Goal: Information Seeking & Learning: Find specific fact

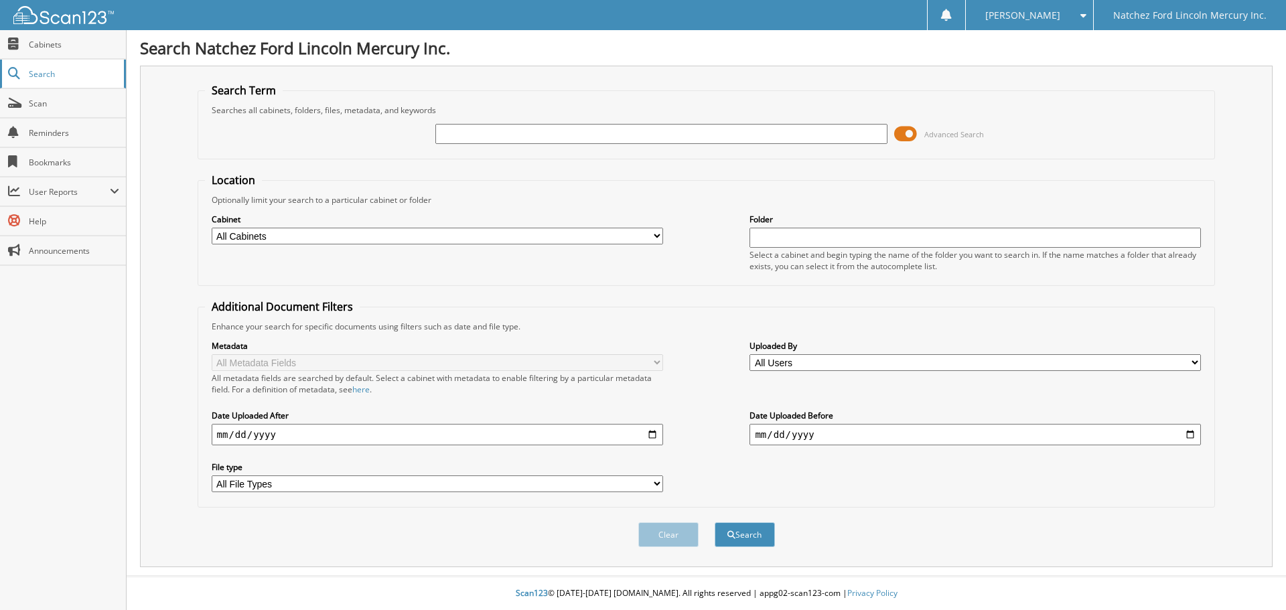
click at [78, 76] on span "Search" at bounding box center [73, 73] width 88 height 11
type input "134452"
click at [715, 522] on button "Search" at bounding box center [745, 534] width 60 height 25
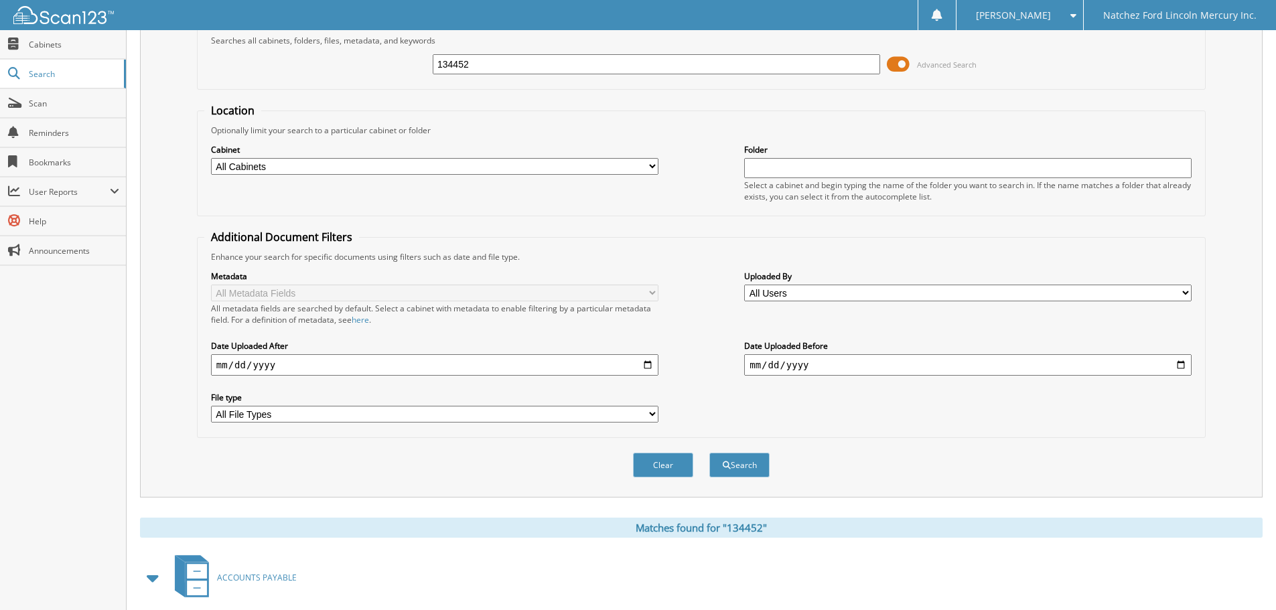
scroll to position [213, 0]
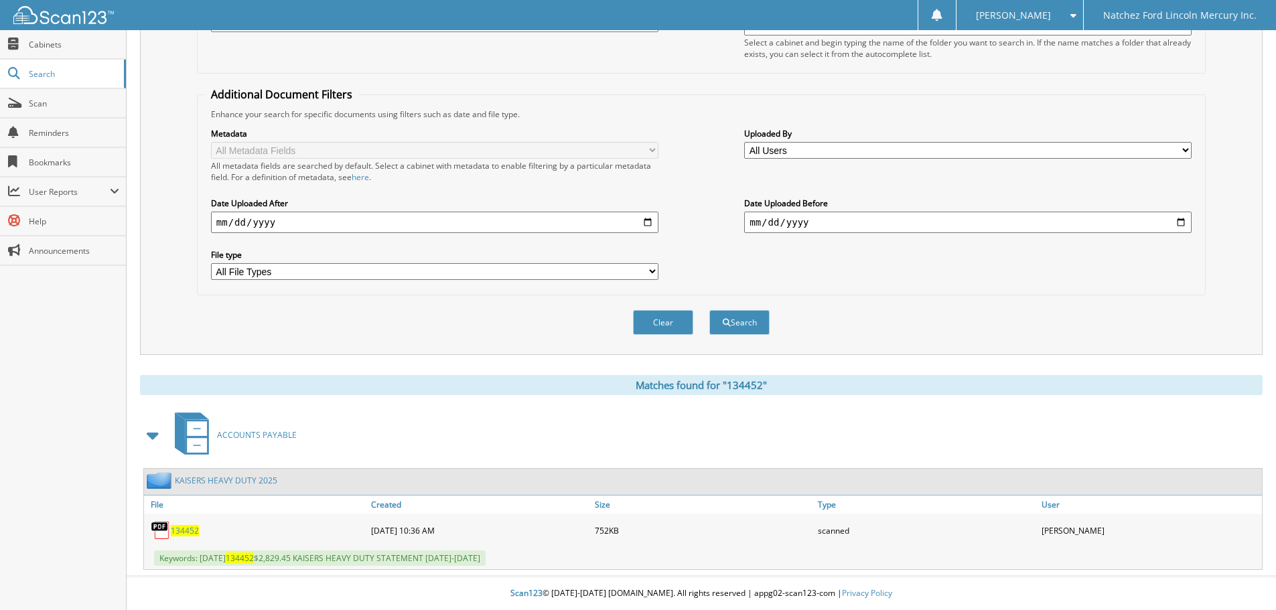
click at [226, 480] on link "KAISERS HEAVY DUTY 2025" at bounding box center [226, 480] width 102 height 11
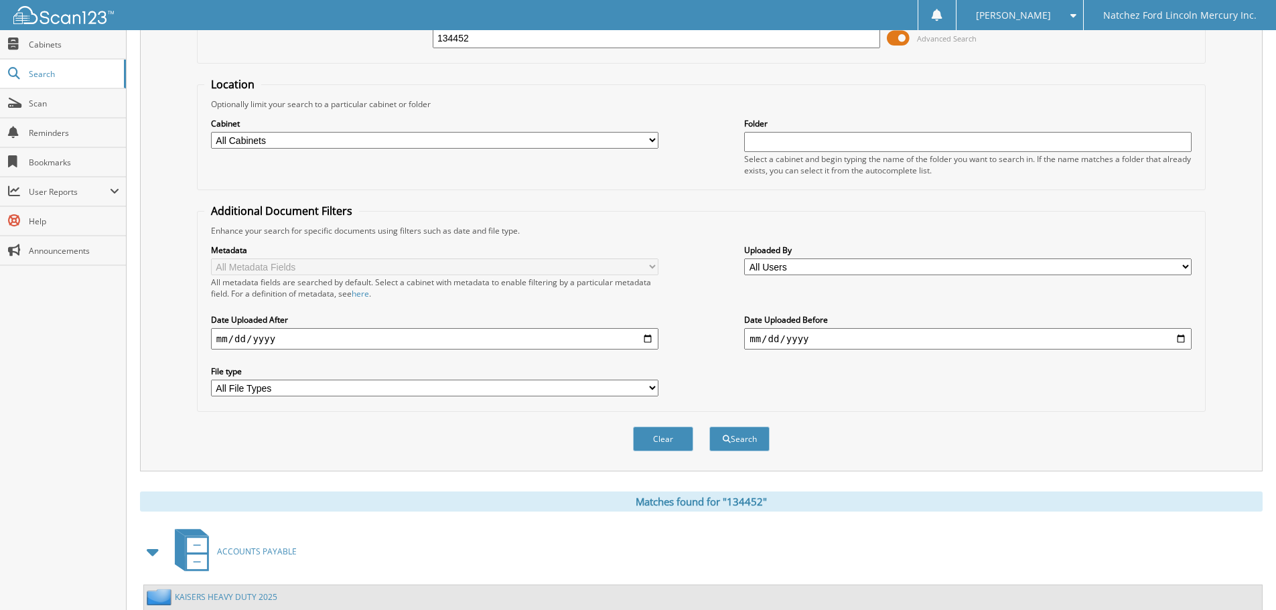
scroll to position [213, 0]
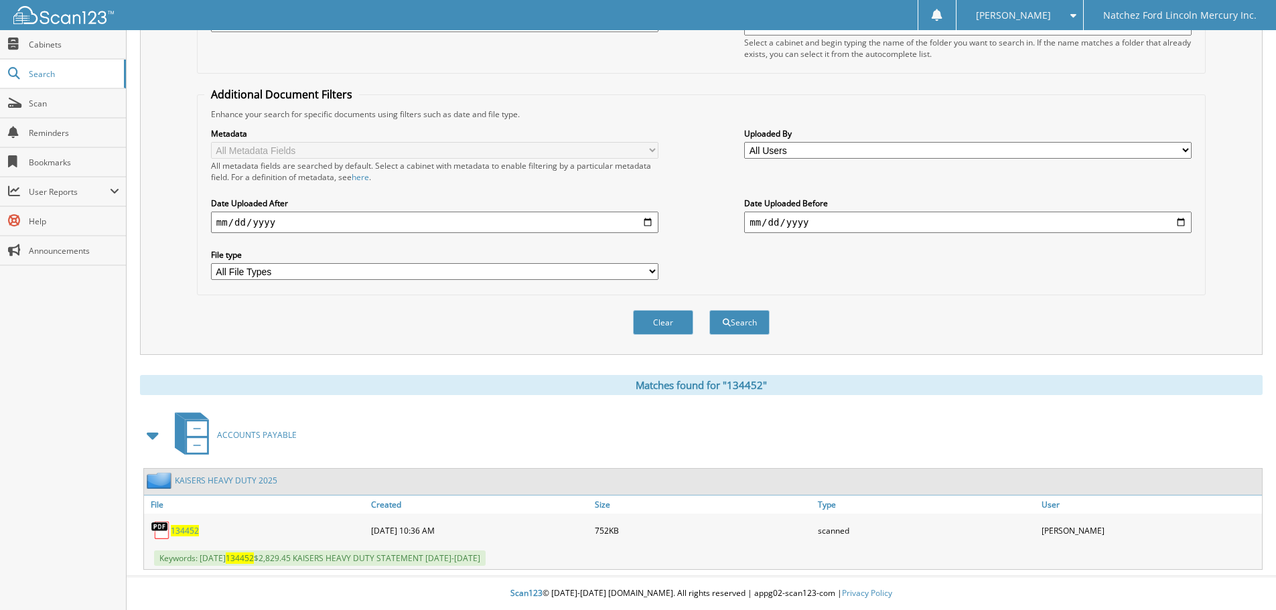
click at [180, 532] on span "134452" at bounding box center [185, 530] width 28 height 11
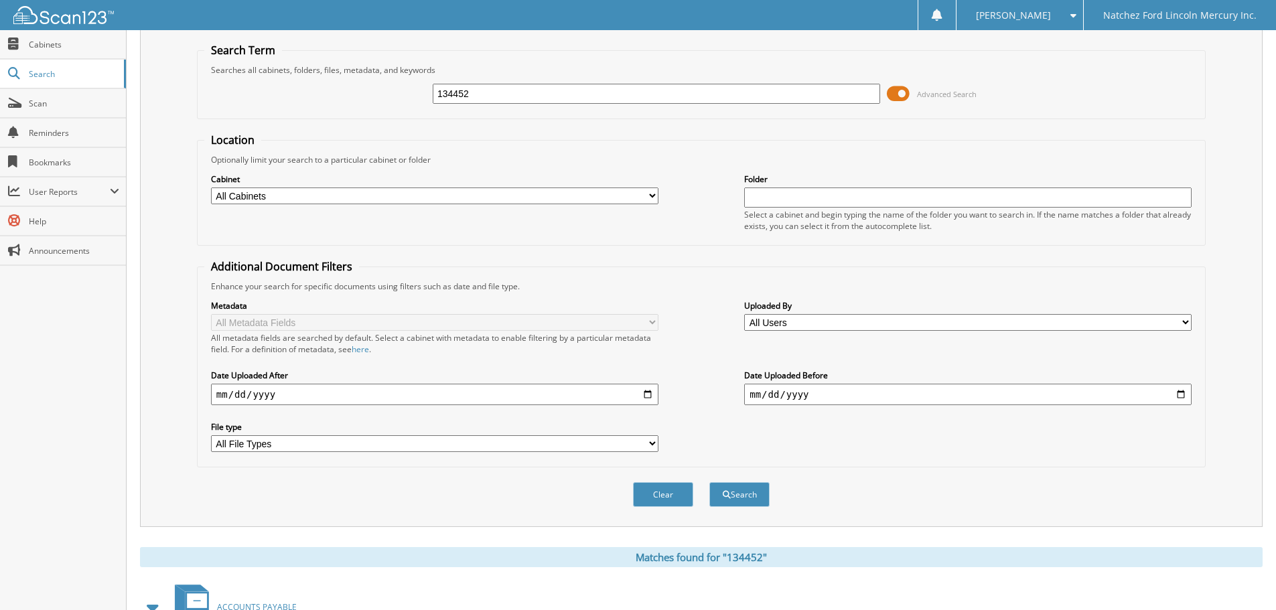
scroll to position [0, 0]
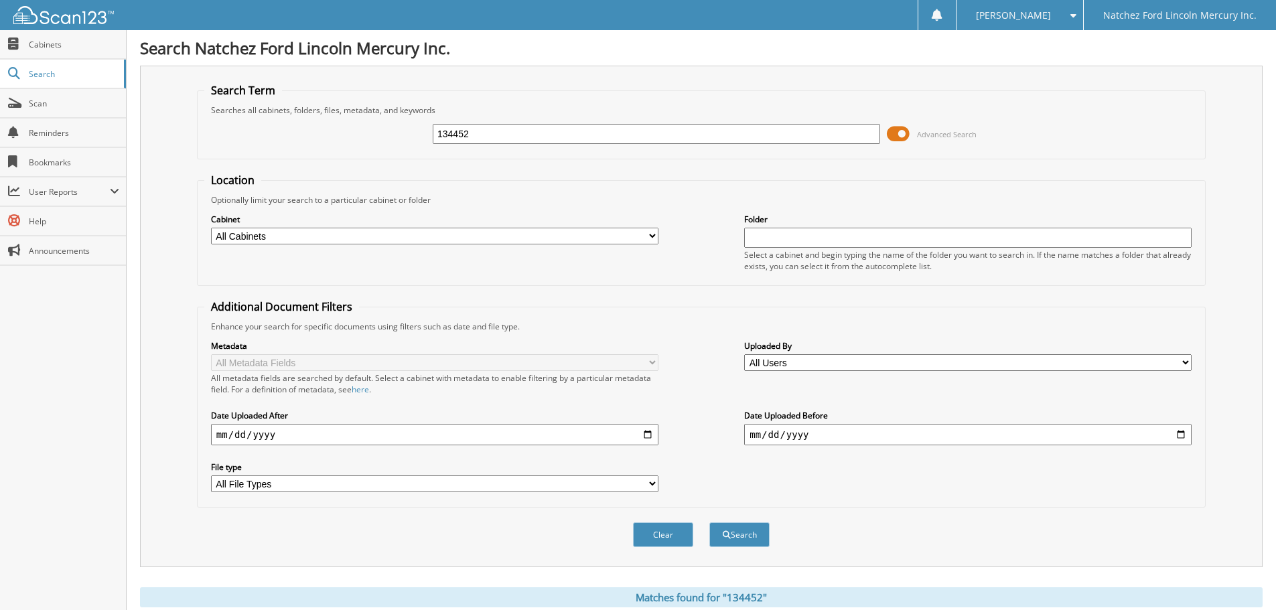
drag, startPoint x: 482, startPoint y: 133, endPoint x: 402, endPoint y: 136, distance: 80.4
click at [402, 136] on div "134452 Advanced Search" at bounding box center [701, 134] width 994 height 36
type input "ford motor"
click at [709, 522] on button "Search" at bounding box center [739, 534] width 60 height 25
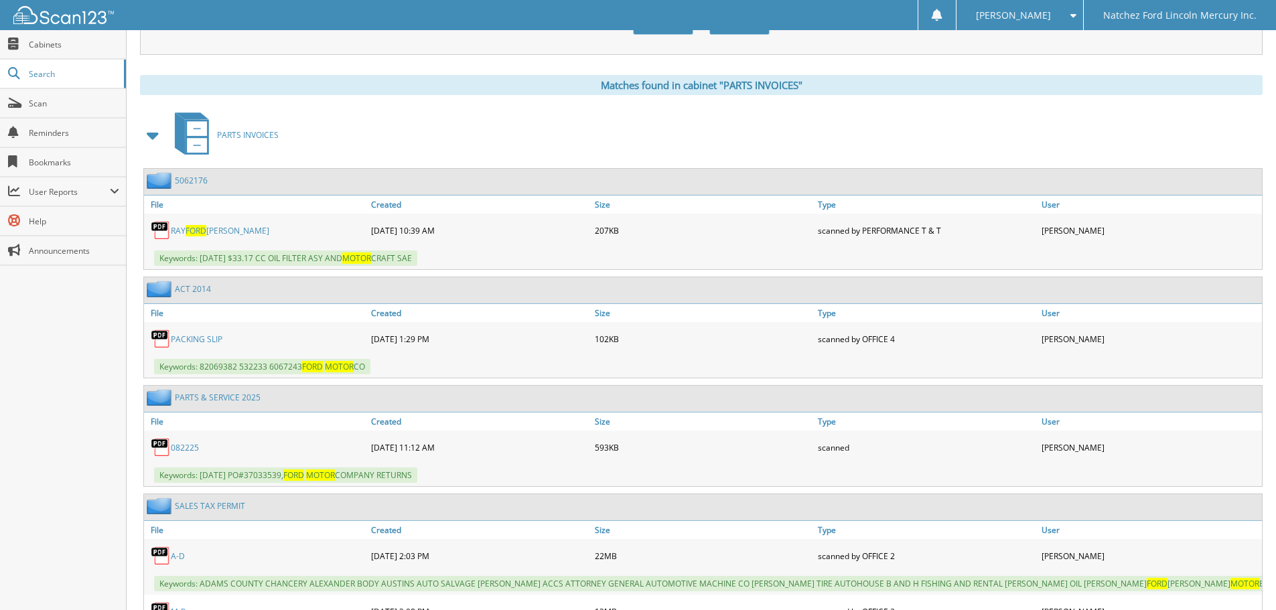
scroll to position [536, 0]
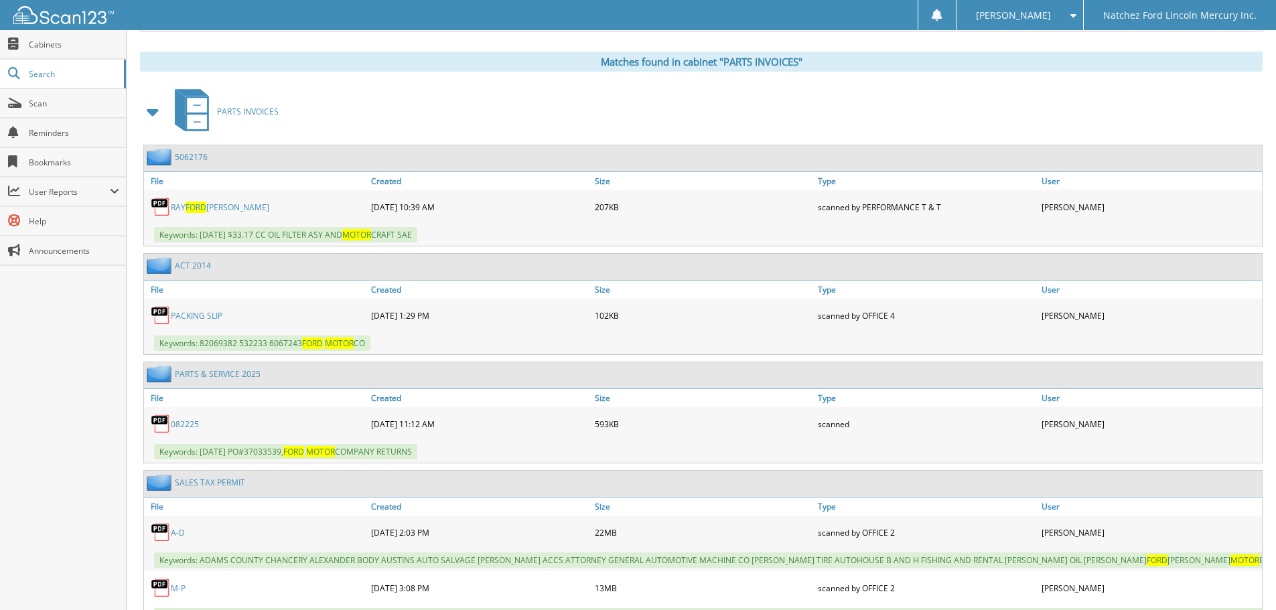
click at [210, 372] on link "PARTS & SERVICE 2025" at bounding box center [218, 373] width 86 height 11
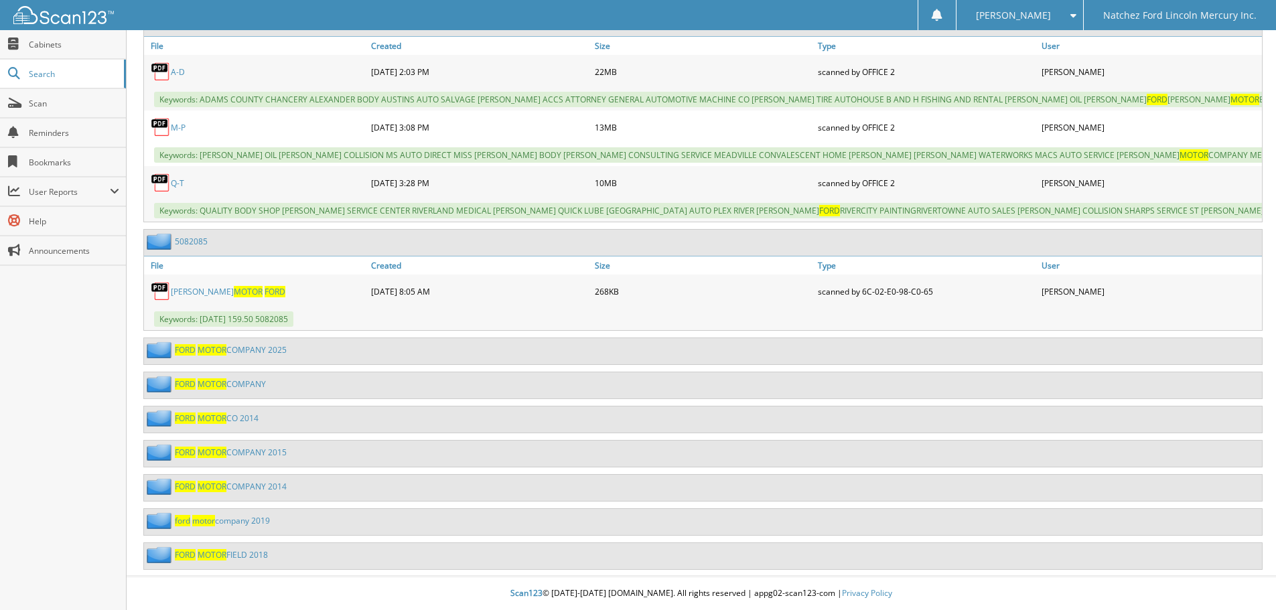
scroll to position [1007, 0]
click at [210, 350] on span "MOTOR" at bounding box center [212, 349] width 29 height 11
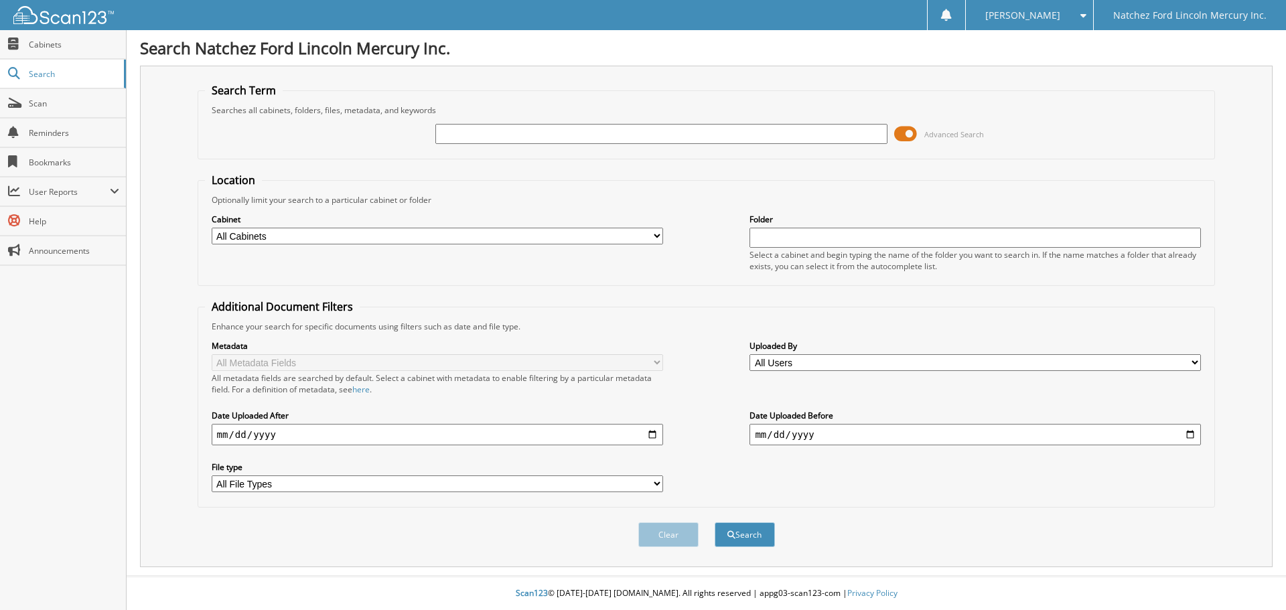
click at [521, 236] on select "All Cabinets ACCOUNTS PAYABLE ACCOUNTS RECEIVABLE CAR DEALS CLOSED BODY SHOP EM…" at bounding box center [437, 236] width 451 height 17
select select "2270"
click at [212, 228] on select "All Cabinets ACCOUNTS PAYABLE ACCOUNTS RECEIVABLE CAR DEALS CLOSED BODY SHOP EM…" at bounding box center [437, 236] width 451 height 17
click at [592, 131] on input "text" at bounding box center [660, 134] width 451 height 20
click at [715, 522] on button "Search" at bounding box center [745, 534] width 60 height 25
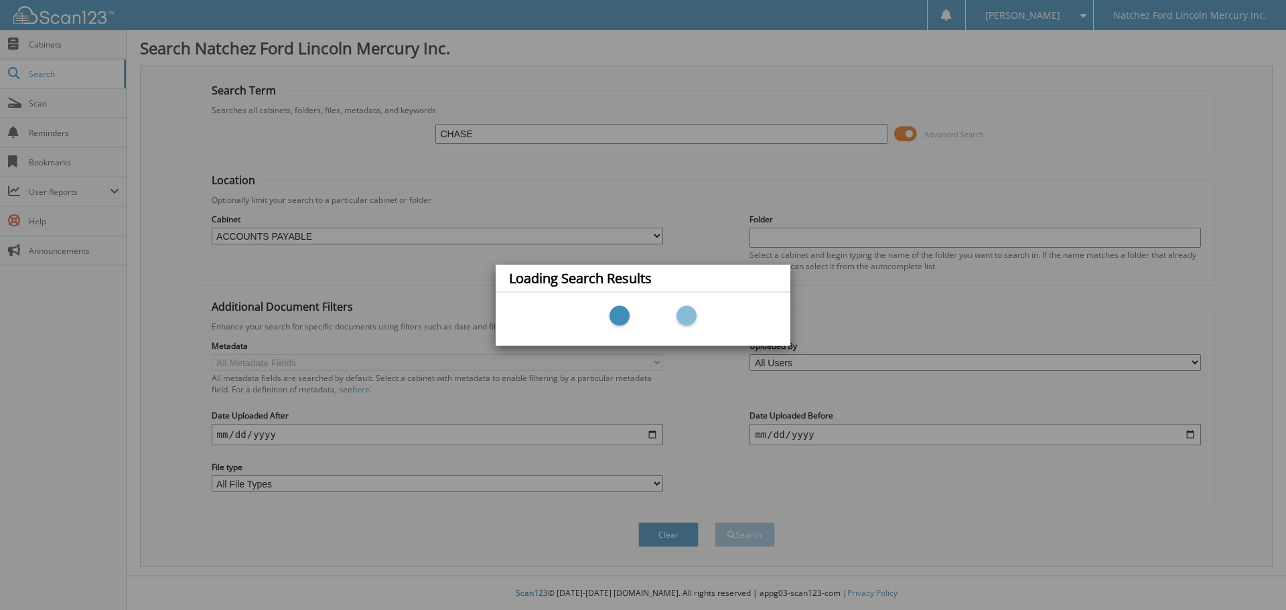
type input "CHASE STATEMENT"
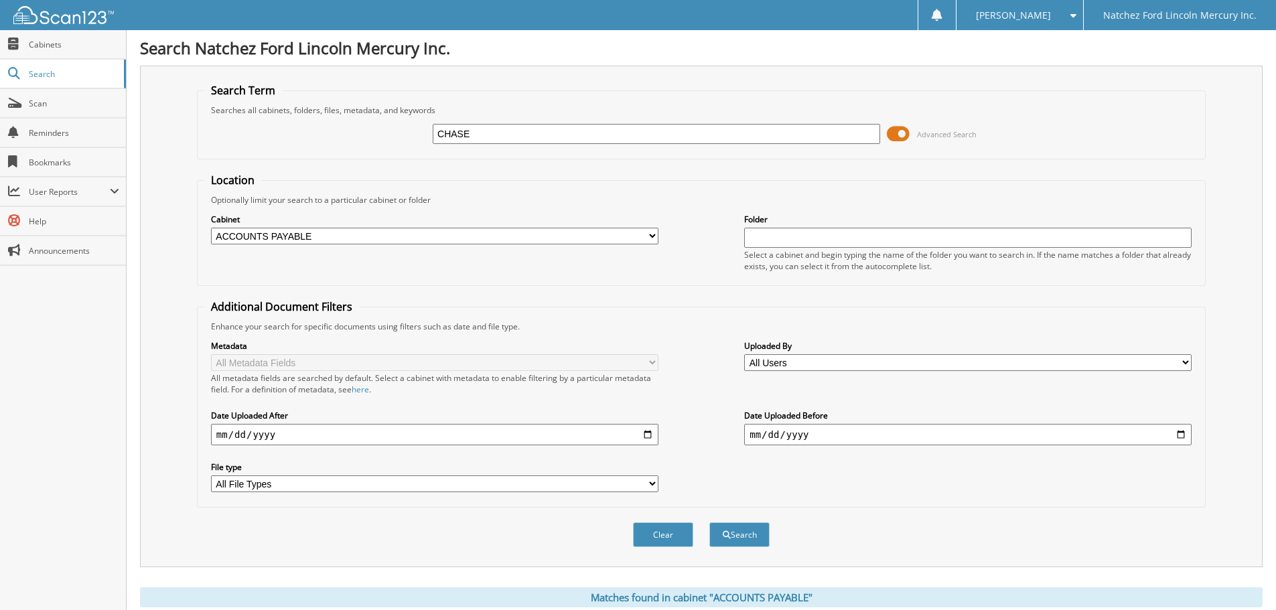
scroll to position [335, 0]
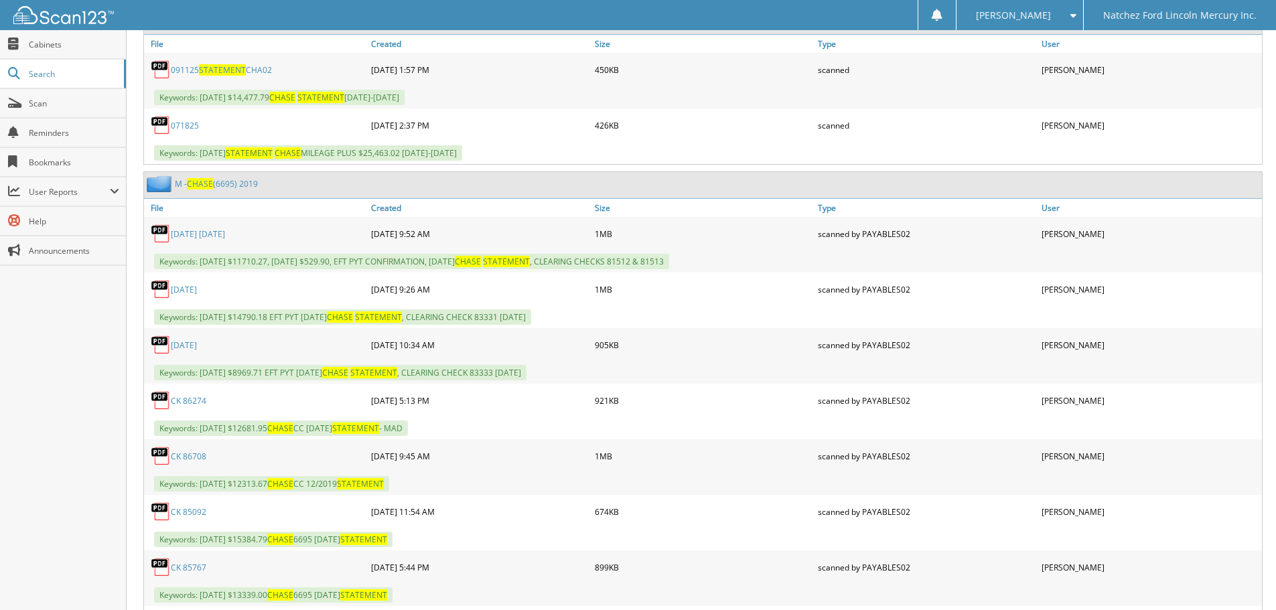
scroll to position [1072, 0]
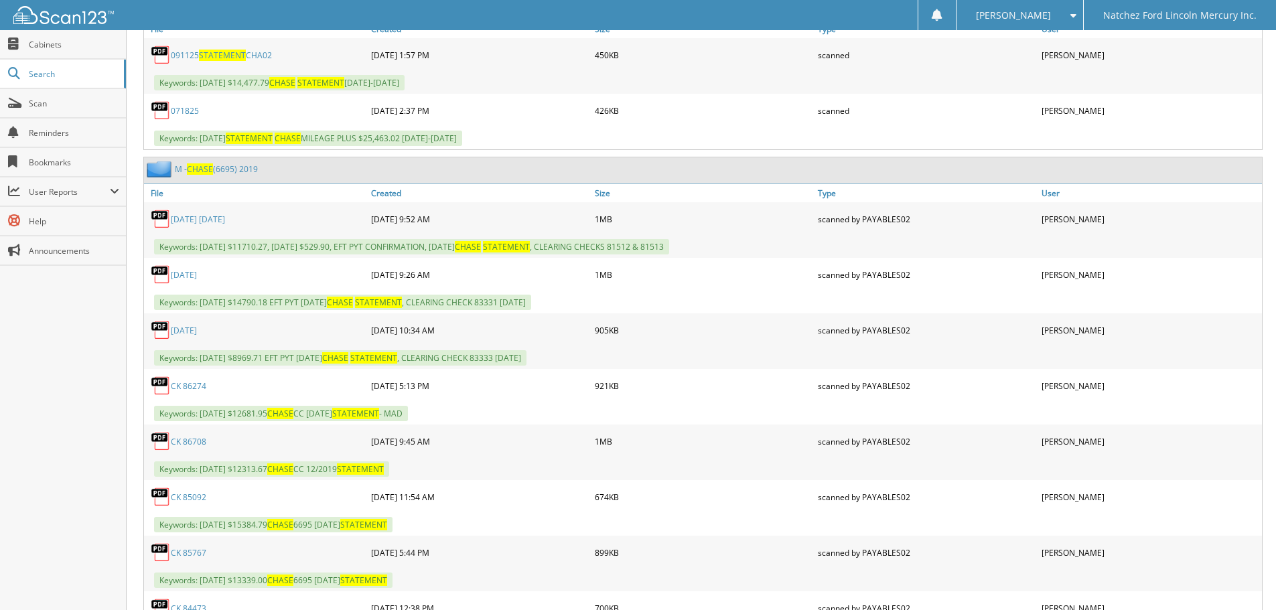
click at [212, 217] on link "04-08-19 04-11-19" at bounding box center [198, 219] width 54 height 11
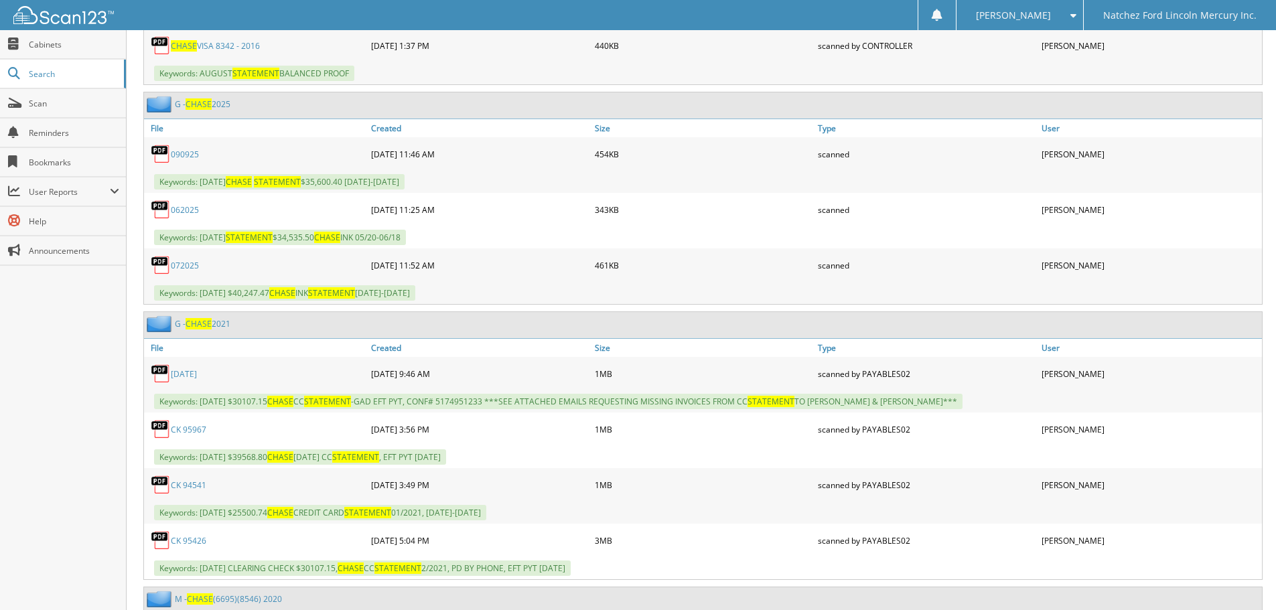
scroll to position [2210, 0]
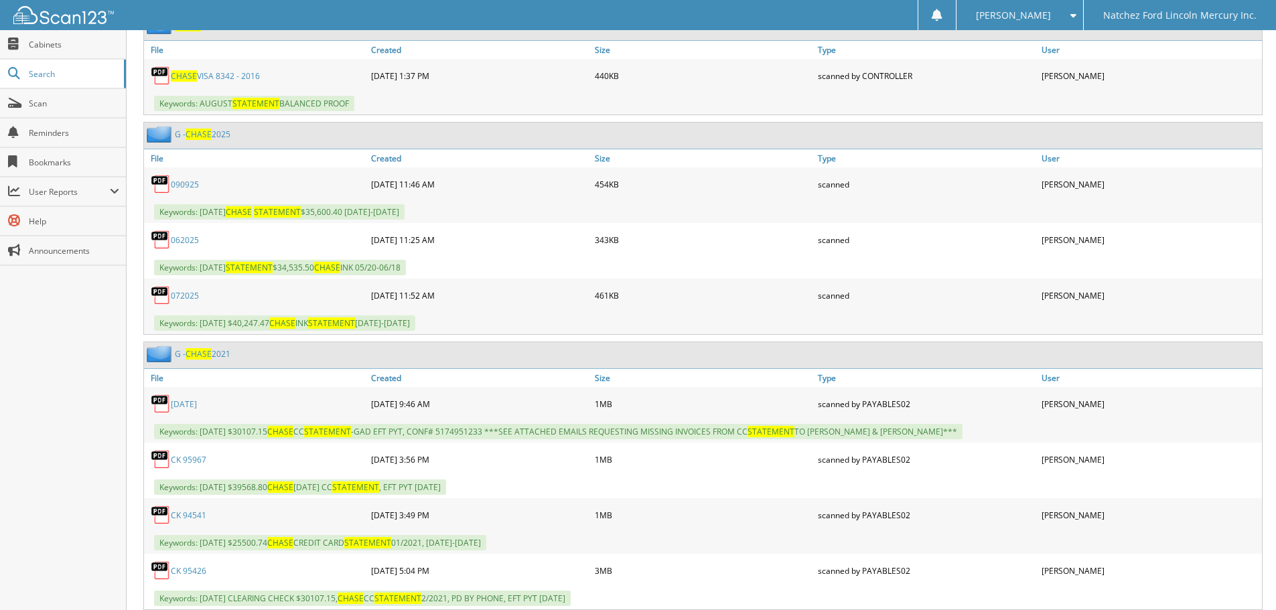
click at [182, 241] on link "062025" at bounding box center [185, 239] width 28 height 11
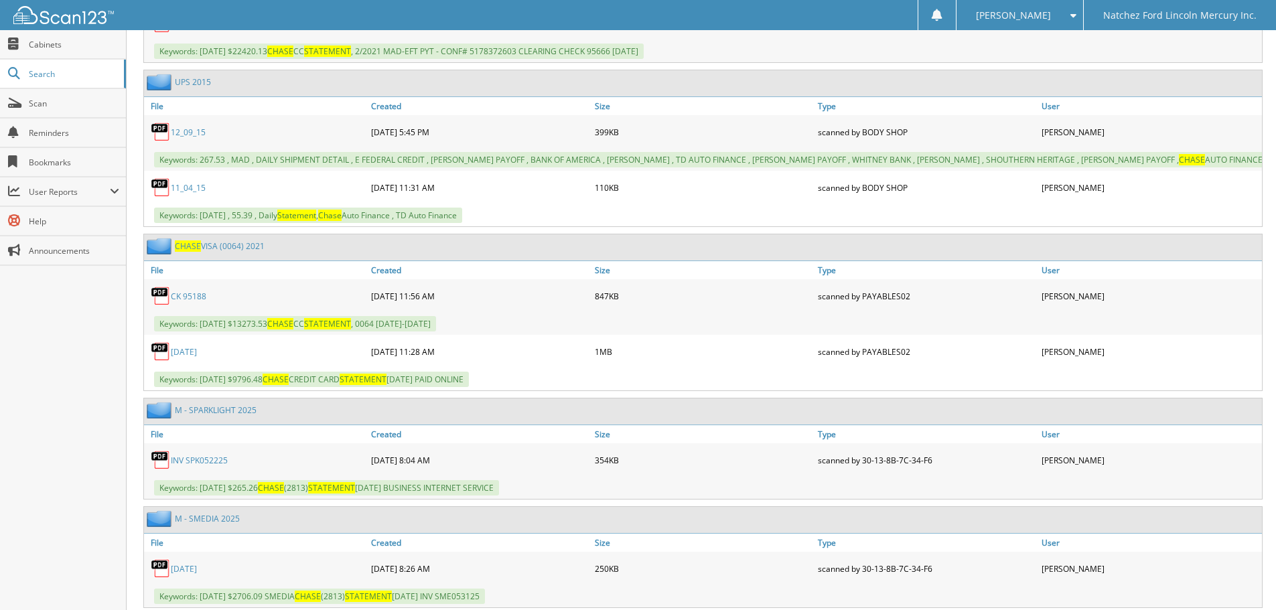
scroll to position [5626, 0]
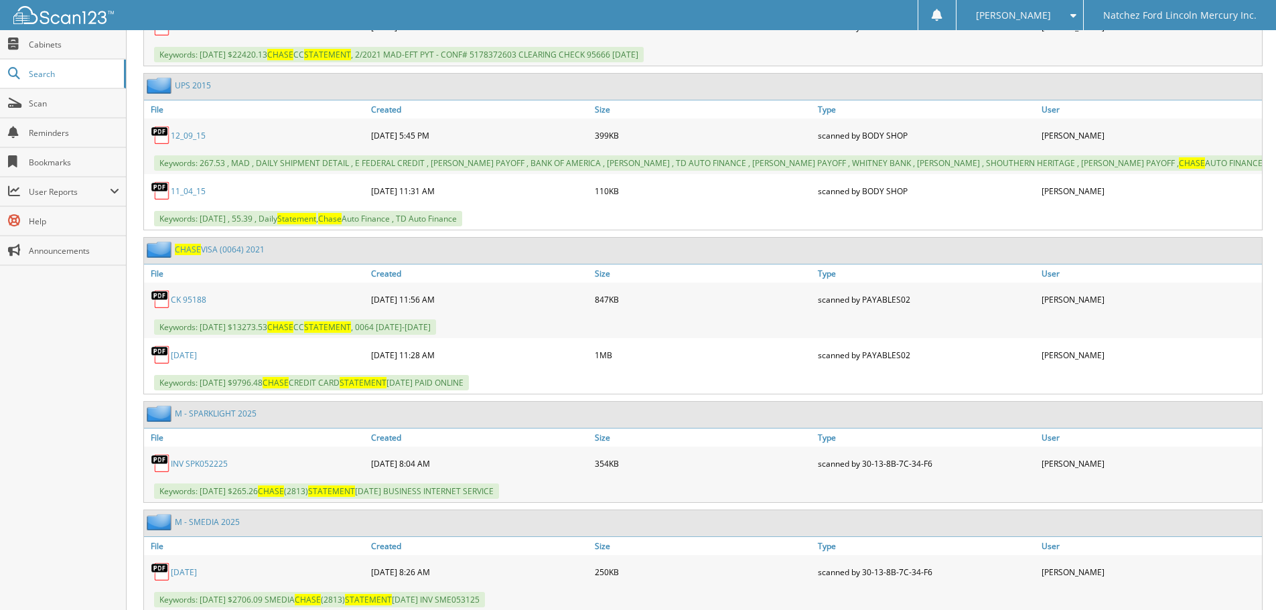
click at [191, 305] on link "CK 95188" at bounding box center [188, 299] width 35 height 11
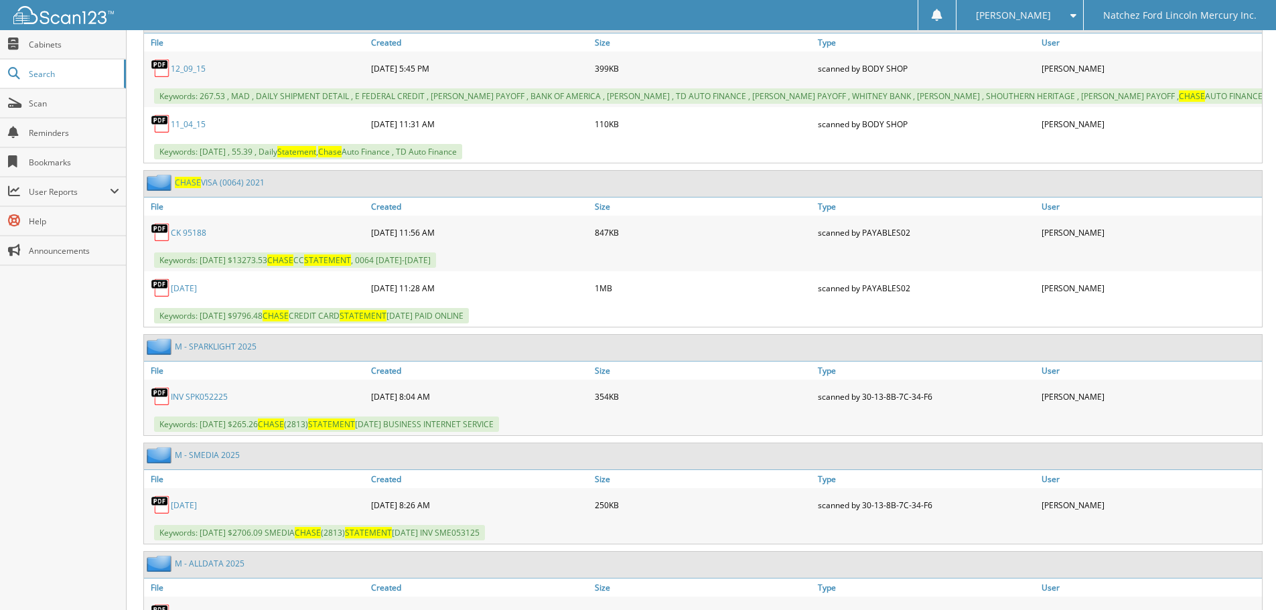
scroll to position [5760, 0]
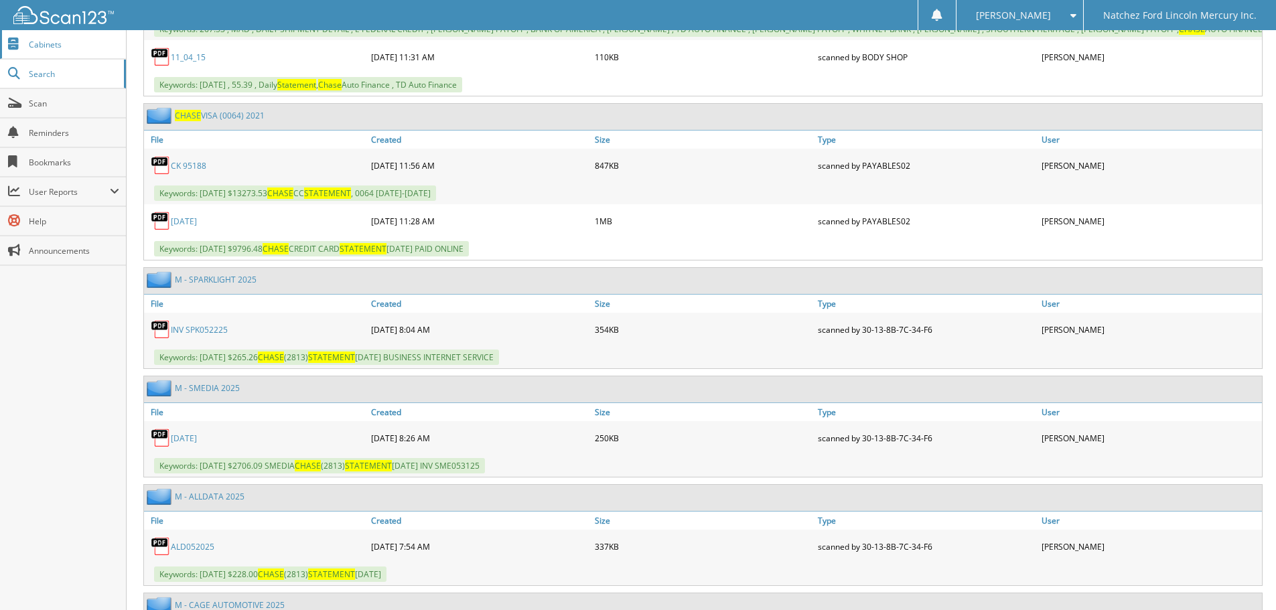
click at [50, 42] on span "Cabinets" at bounding box center [74, 44] width 90 height 11
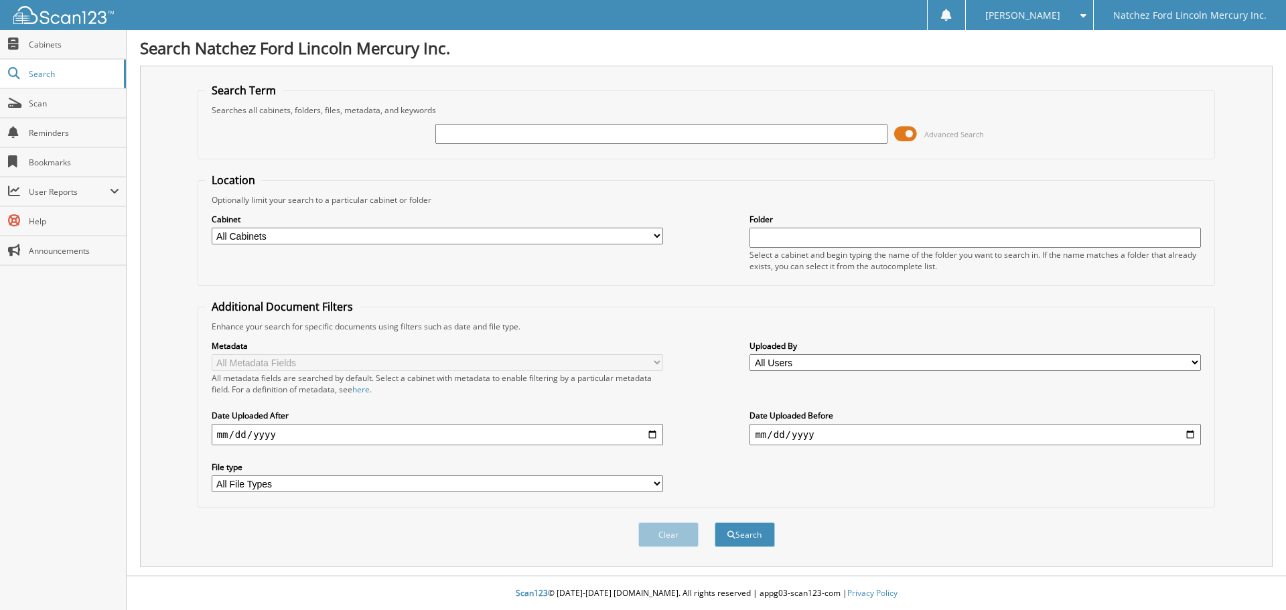
click at [340, 238] on select "All Cabinets ACCOUNTS PAYABLE ACCOUNTS RECEIVABLE CAR DEALS CLOSED BODY SHOP EM…" at bounding box center [437, 236] width 451 height 17
select select "2270"
click at [212, 228] on select "All Cabinets ACCOUNTS PAYABLE ACCOUNTS RECEIVABLE CAR DEALS CLOSED BODY SHOP EM…" at bounding box center [437, 236] width 451 height 17
click at [495, 129] on input "text" at bounding box center [660, 134] width 451 height 20
paste input "1829.00"
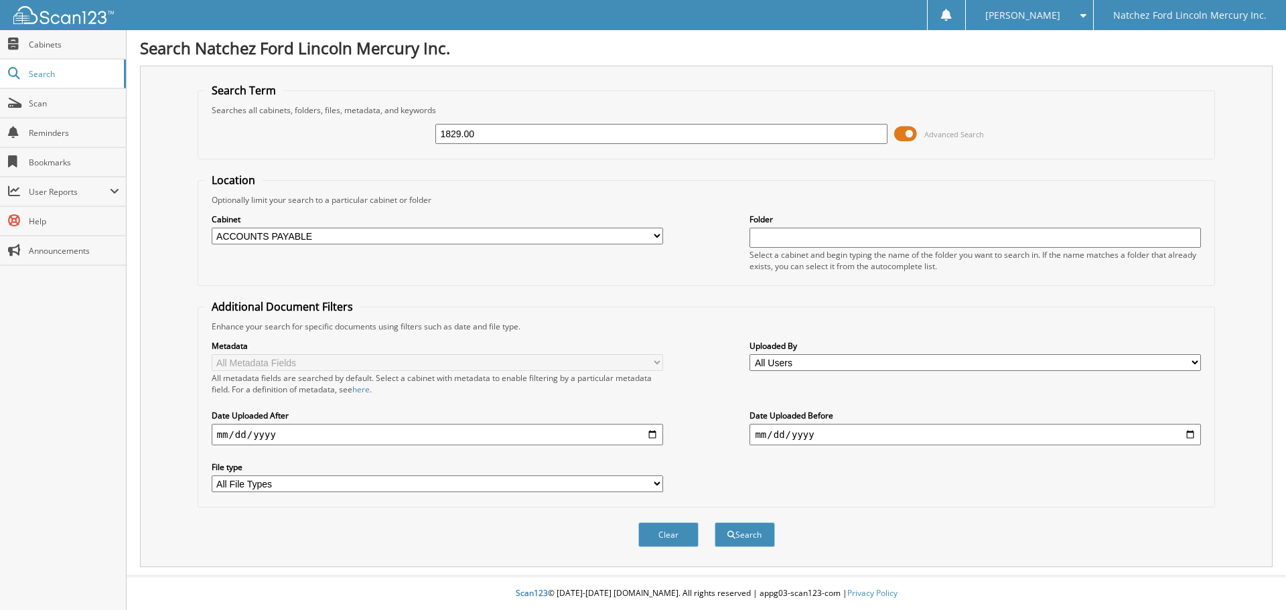
type input "1829.00"
click at [715, 522] on button "Search" at bounding box center [745, 534] width 60 height 25
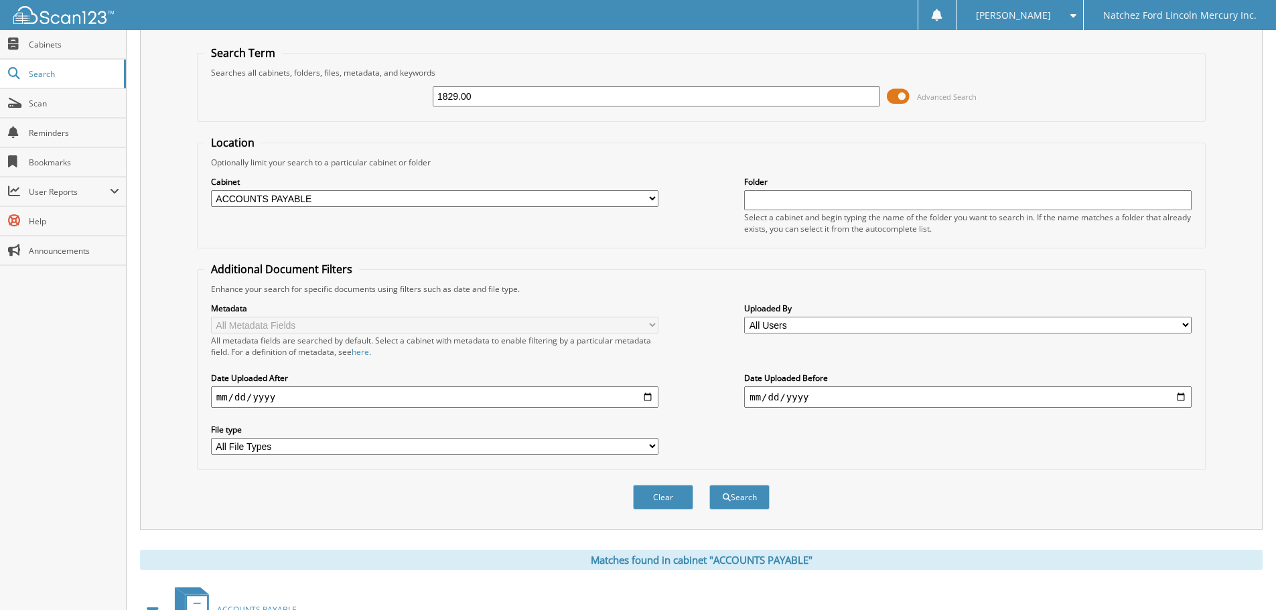
scroll to position [12, 0]
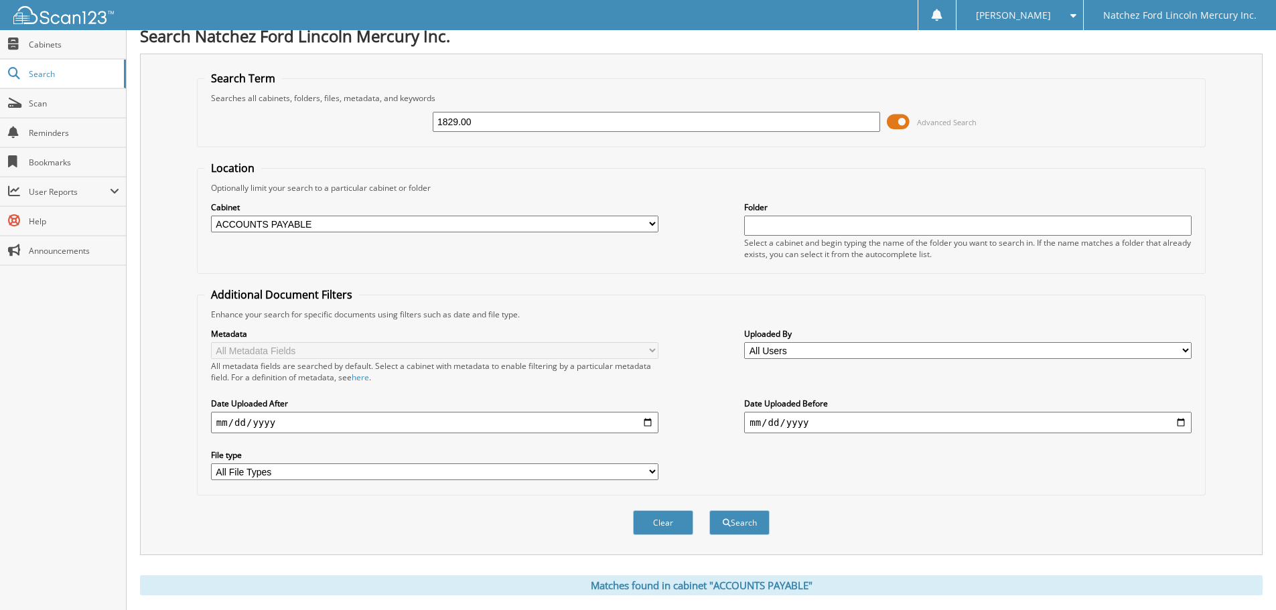
drag, startPoint x: 510, startPoint y: 125, endPoint x: 368, endPoint y: 127, distance: 142.7
click at [368, 129] on div "1829.00 Advanced Search" at bounding box center [701, 122] width 994 height 36
type input "CORNER"
click at [709, 510] on button "Search" at bounding box center [739, 522] width 60 height 25
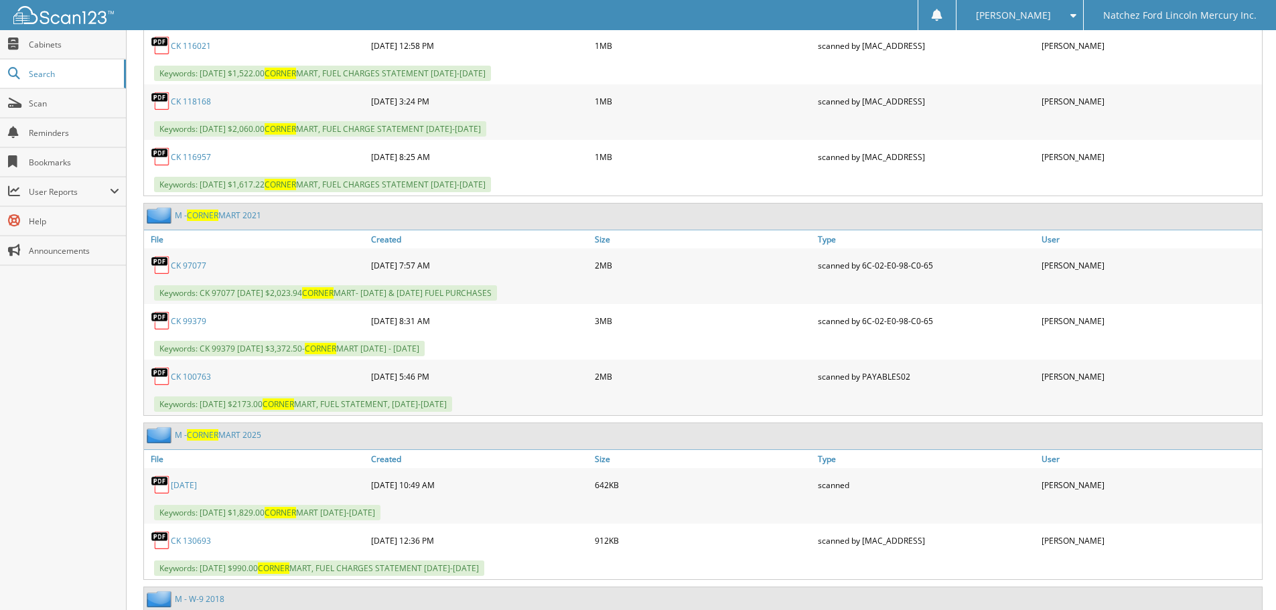
scroll to position [1473, 0]
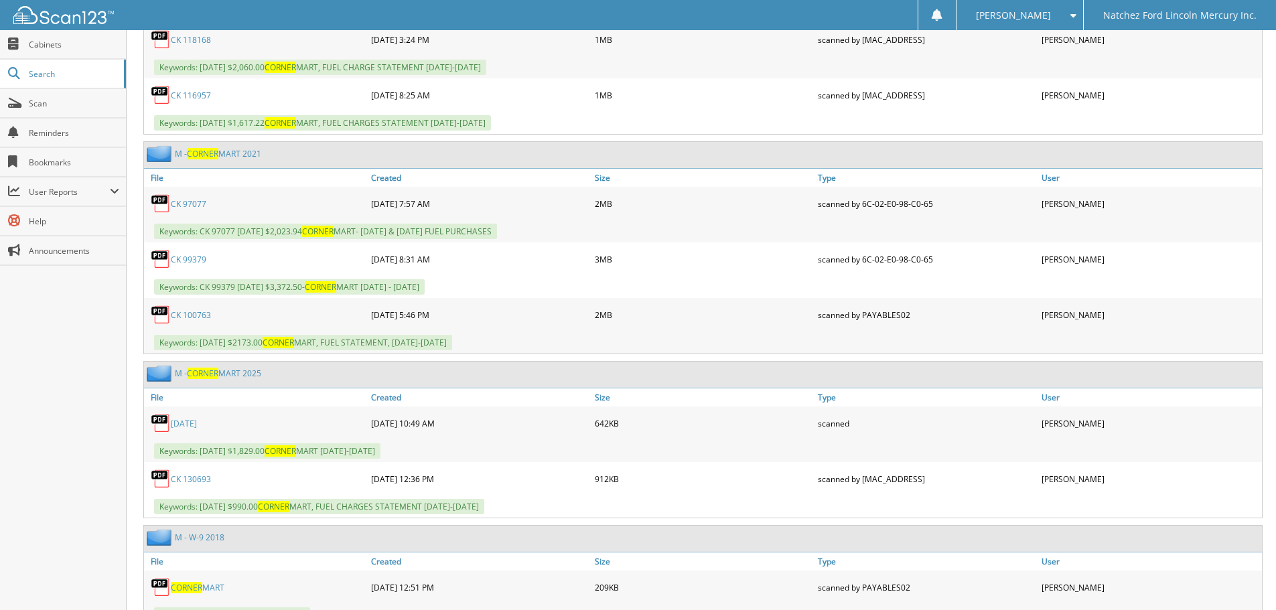
click at [188, 429] on link "[DATE]" at bounding box center [184, 423] width 26 height 11
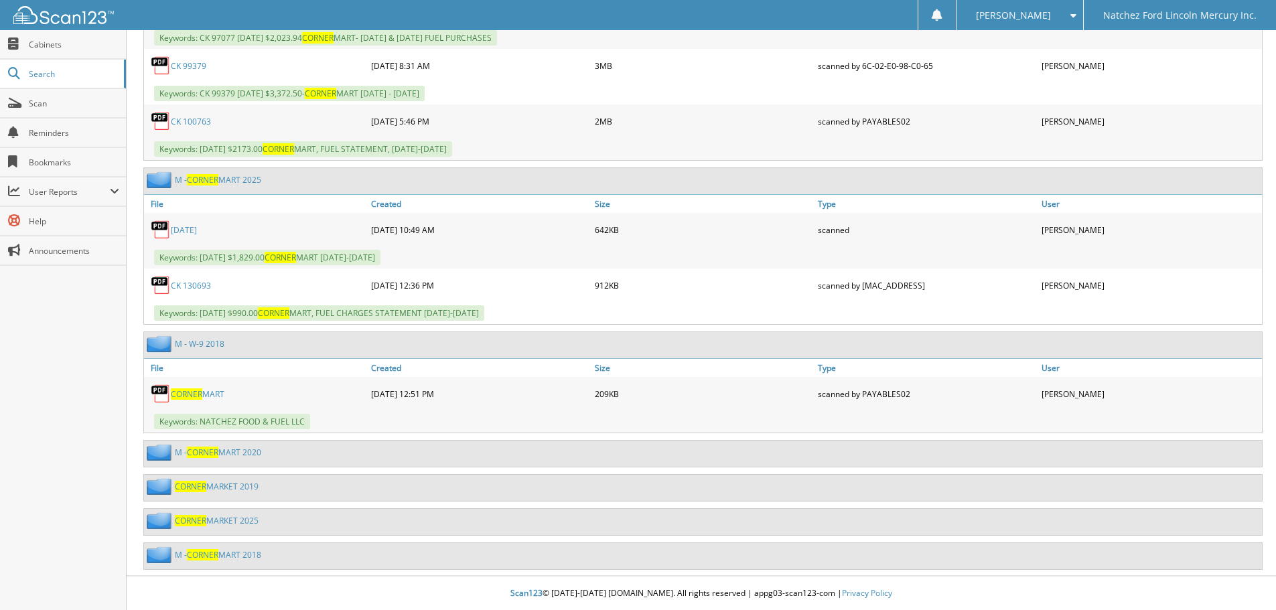
scroll to position [1678, 0]
click at [224, 179] on link "M - CORNER MART 2025" at bounding box center [218, 179] width 86 height 11
